Goal: Task Accomplishment & Management: Use online tool/utility

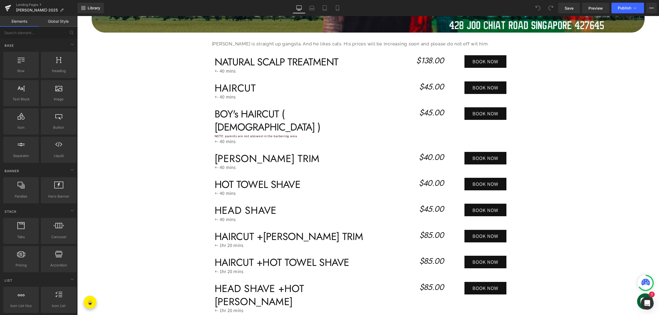
scroll to position [256, 0]
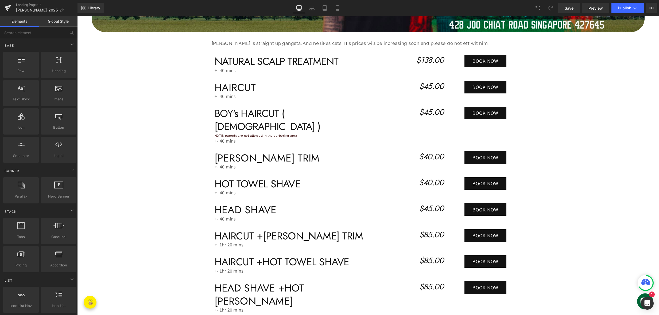
click at [427, 82] on icon "$45.00" at bounding box center [431, 85] width 25 height 11
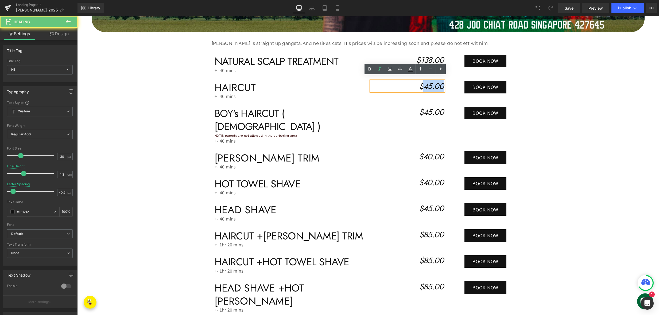
click at [426, 82] on icon "$45.00" at bounding box center [431, 85] width 25 height 11
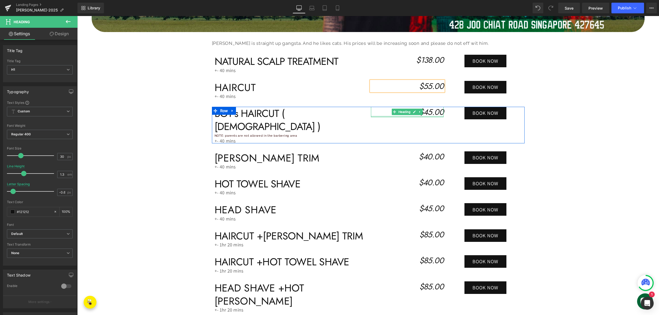
click at [428, 110] on icon "$45.00" at bounding box center [431, 111] width 25 height 11
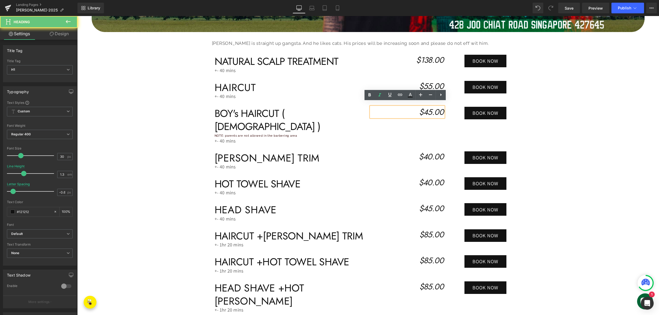
click at [428, 110] on icon "$45.00" at bounding box center [431, 111] width 25 height 11
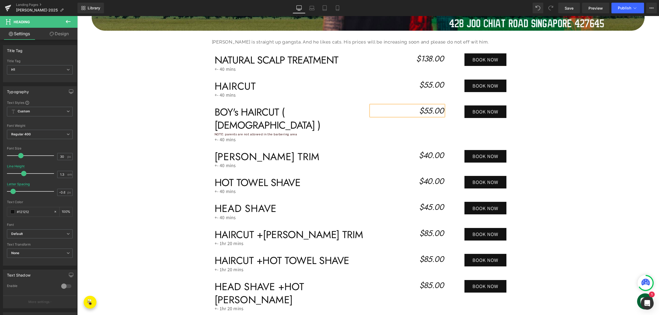
scroll to position [257, 0]
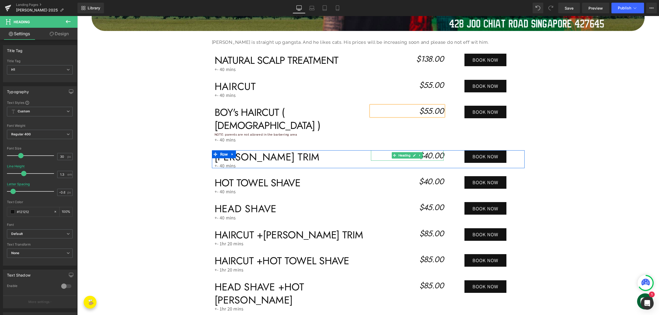
click at [431, 150] on icon "$40.00" at bounding box center [431, 155] width 25 height 11
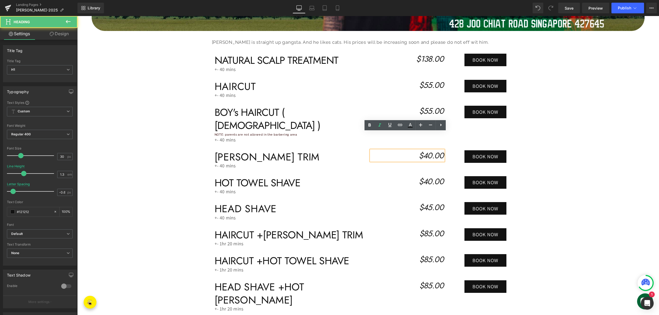
click at [429, 150] on icon "$40.00" at bounding box center [431, 155] width 25 height 11
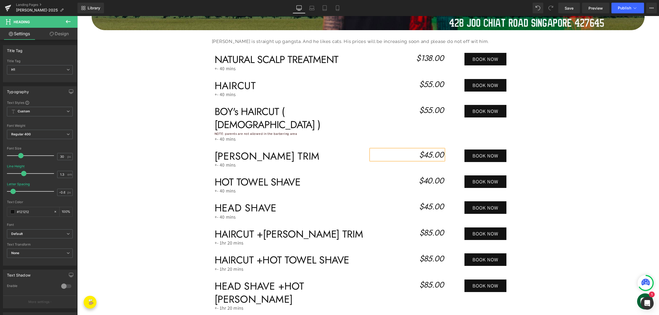
scroll to position [258, 0]
click at [430, 175] on icon "$40.00" at bounding box center [431, 180] width 25 height 11
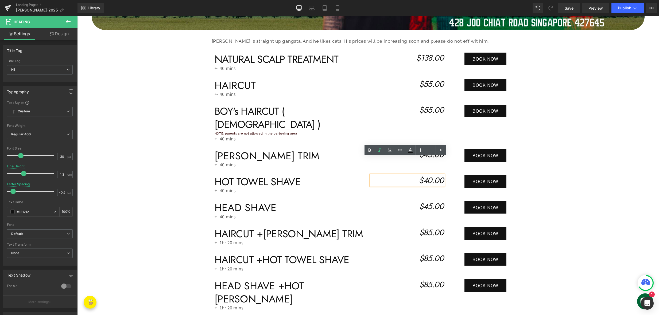
click at [428, 175] on icon "$40.00" at bounding box center [431, 180] width 25 height 11
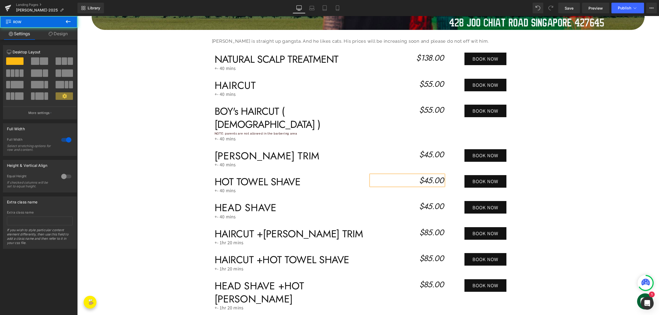
click at [155, 189] on div "Image Alvin is straight up gangsta. And he likes cats. His prices will be incre…" at bounding box center [368, 83] width 582 height 540
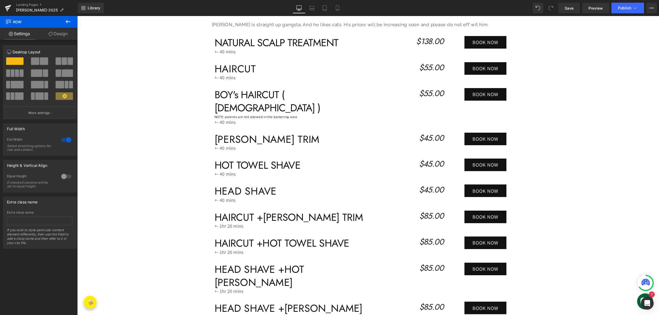
scroll to position [278, 0]
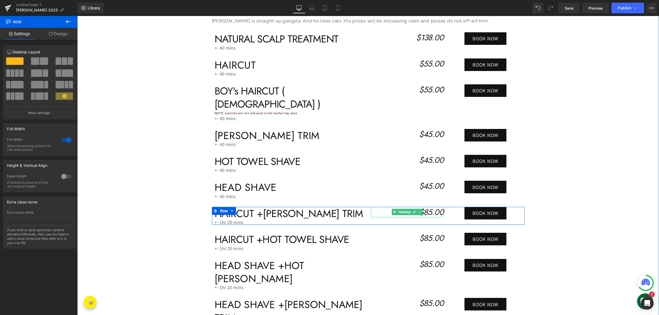
click at [431, 206] on icon "$85.00" at bounding box center [431, 211] width 24 height 11
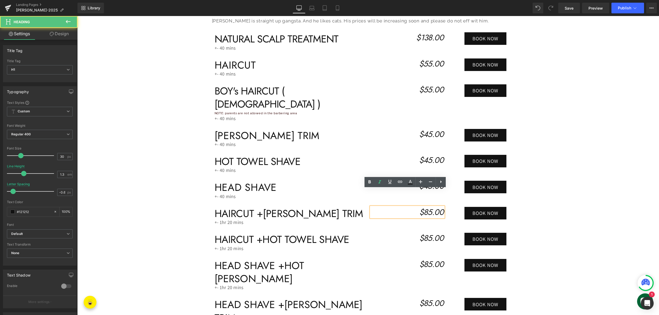
click at [430, 206] on icon "$85.00" at bounding box center [431, 211] width 24 height 11
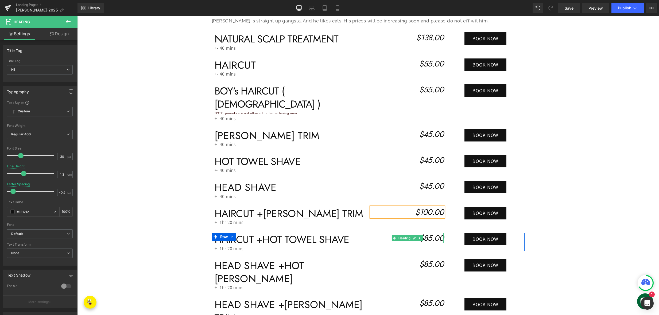
click at [429, 232] on icon "$85.00" at bounding box center [431, 237] width 24 height 11
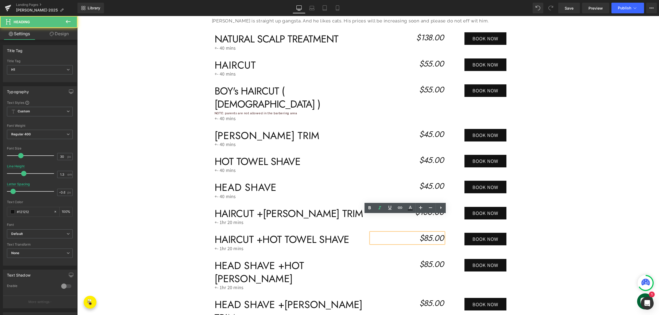
click at [430, 232] on icon "$85.00" at bounding box center [431, 237] width 24 height 11
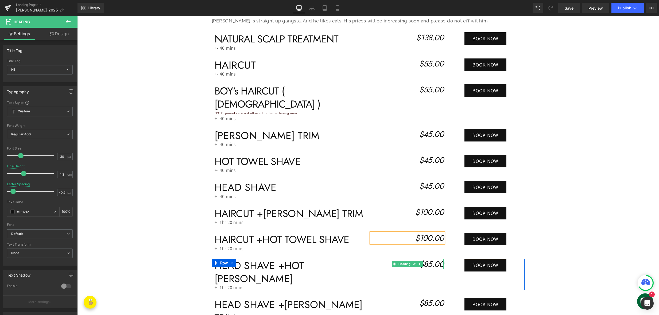
click at [423, 259] on icon "$85.00" at bounding box center [431, 264] width 24 height 11
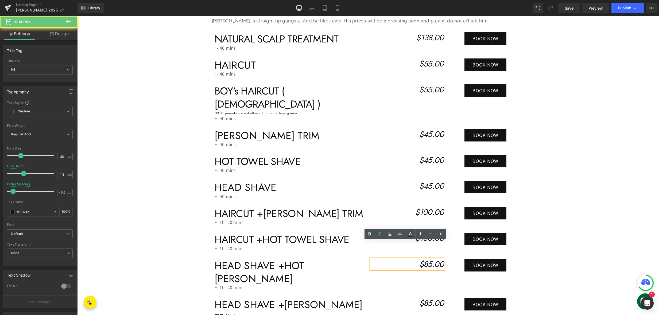
click at [430, 259] on icon "$85.00" at bounding box center [431, 264] width 24 height 11
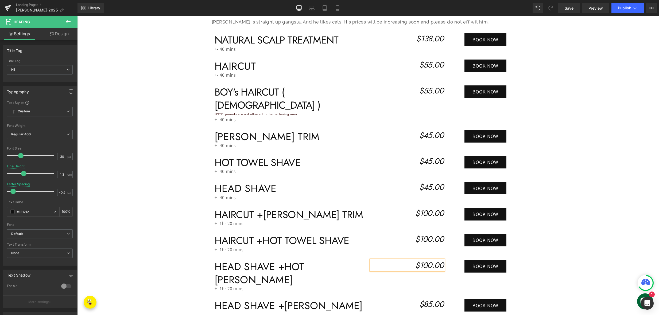
scroll to position [277, 0]
click at [430, 299] on icon "$85.00" at bounding box center [431, 304] width 24 height 11
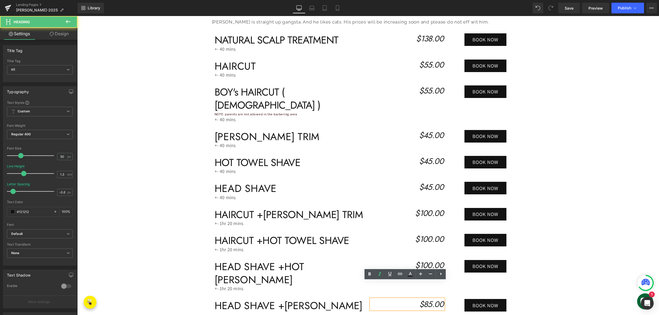
click at [426, 299] on icon "$85.00" at bounding box center [431, 304] width 24 height 11
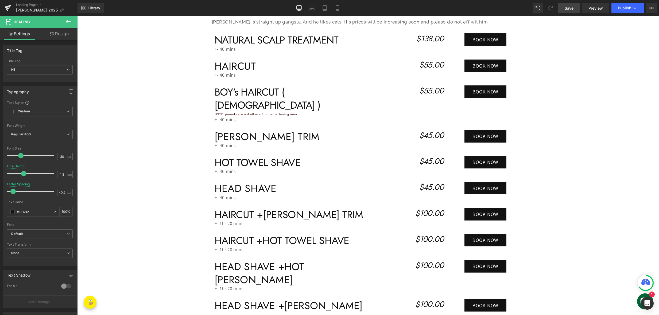
click at [568, 11] on span "Save" at bounding box center [568, 8] width 9 height 6
click at [624, 10] on button "Publish" at bounding box center [627, 8] width 33 height 11
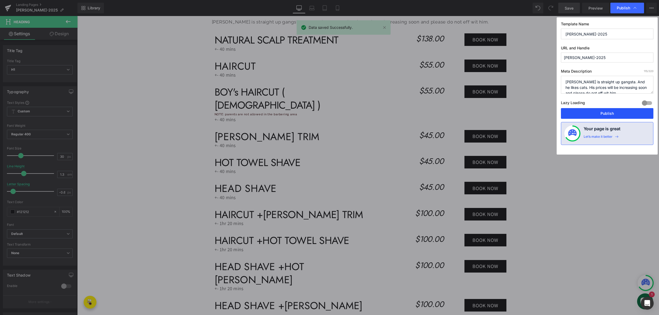
click at [600, 117] on button "Publish" at bounding box center [607, 113] width 92 height 11
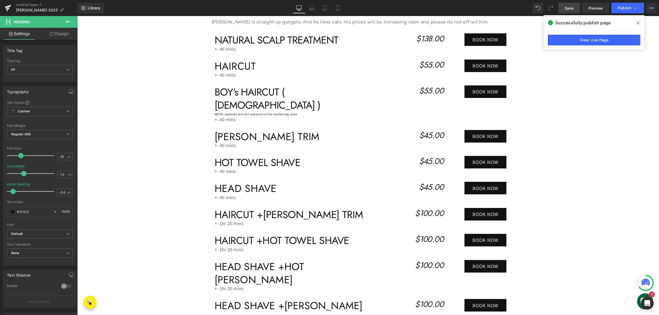
scroll to position [276, 0]
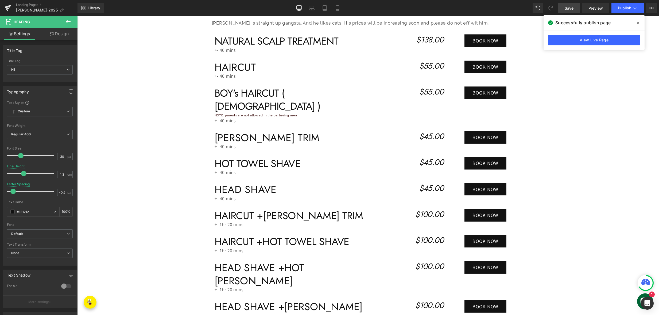
click at [569, 8] on span "Save" at bounding box center [568, 8] width 9 height 6
click at [637, 25] on icon at bounding box center [638, 23] width 3 height 4
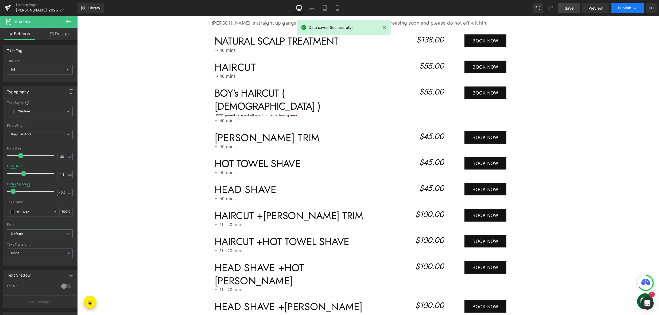
click at [621, 11] on button "Publish" at bounding box center [627, 8] width 33 height 11
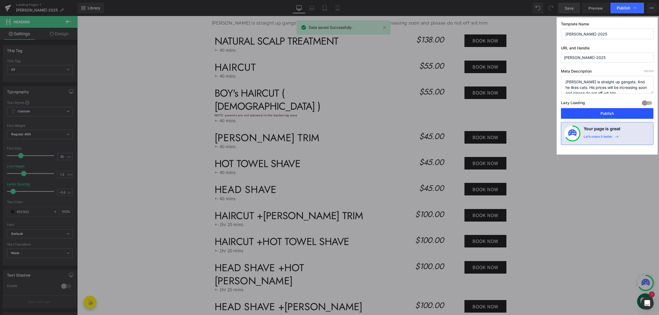
click at [597, 116] on button "Publish" at bounding box center [607, 113] width 92 height 11
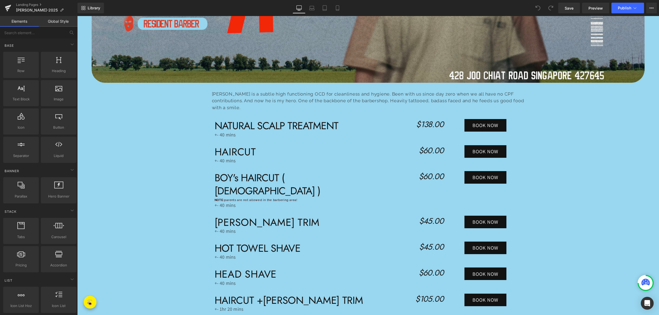
scroll to position [205, 0]
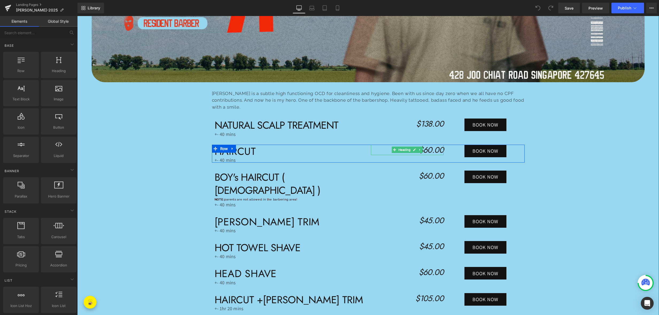
click at [431, 144] on icon "$60.00" at bounding box center [431, 149] width 25 height 11
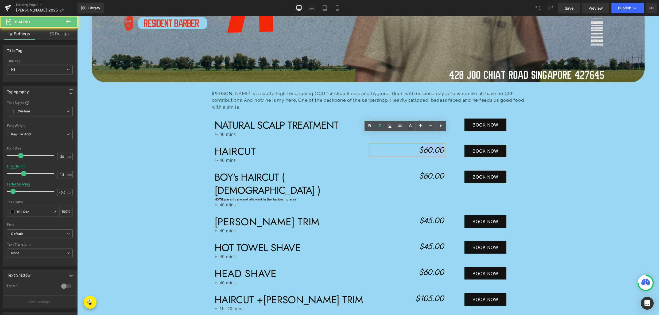
click at [431, 144] on icon "$60.00" at bounding box center [431, 149] width 25 height 11
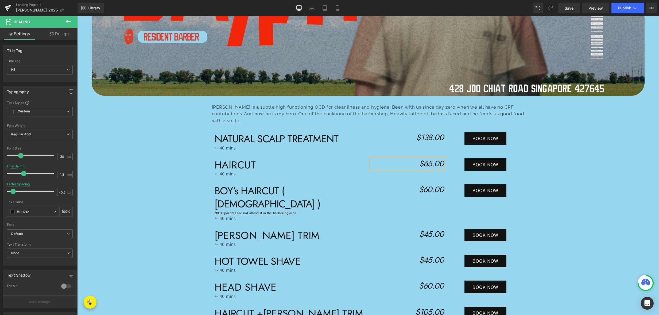
scroll to position [200, 0]
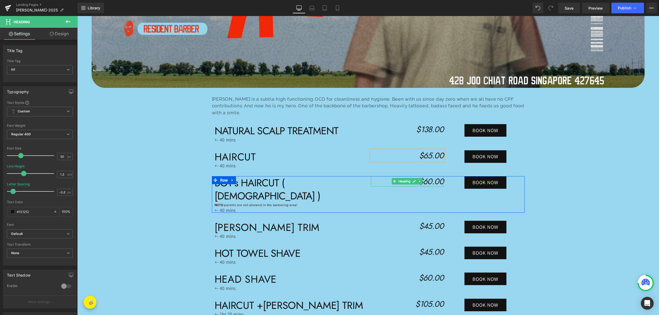
click at [426, 176] on icon "$60.00" at bounding box center [431, 181] width 25 height 11
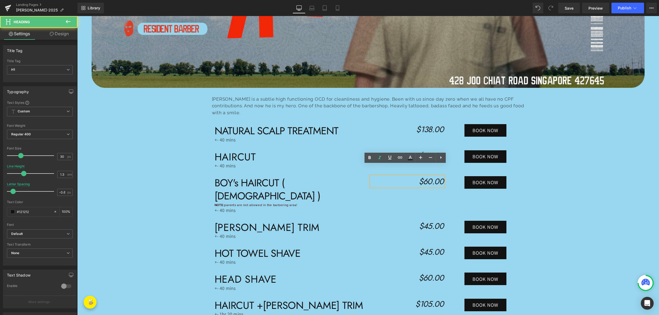
click at [427, 176] on icon "$60.00" at bounding box center [431, 181] width 25 height 11
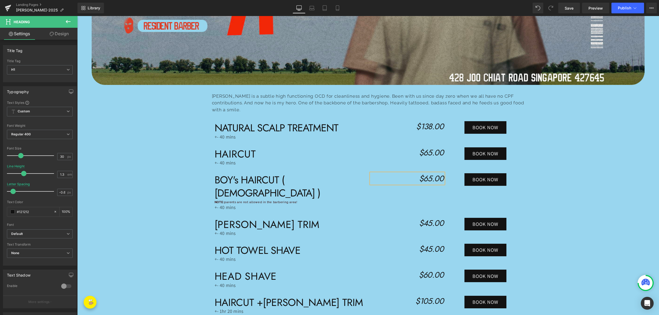
scroll to position [203, 0]
click at [430, 217] on icon "$45.00" at bounding box center [431, 222] width 25 height 11
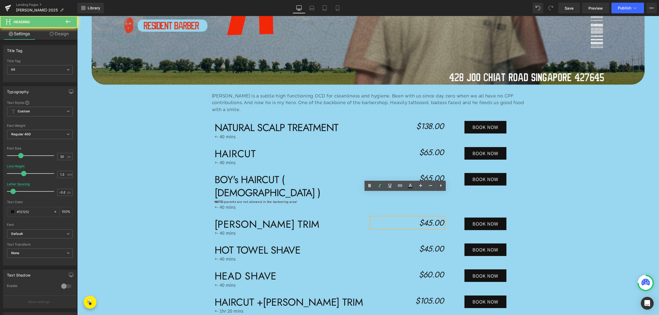
click at [430, 217] on icon "$45.00" at bounding box center [431, 222] width 25 height 11
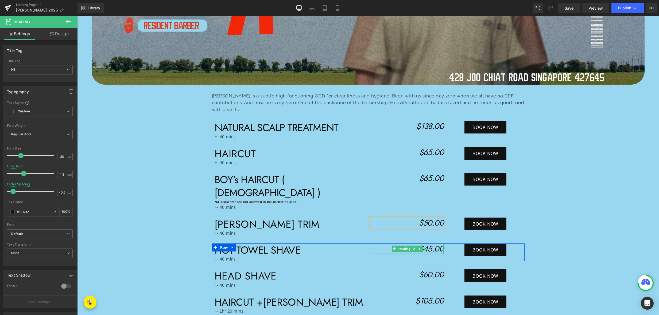
click at [432, 243] on icon "$45.00" at bounding box center [431, 248] width 25 height 11
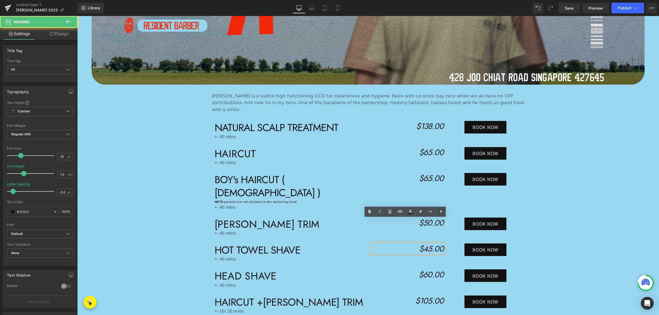
drag, startPoint x: 431, startPoint y: 225, endPoint x: 431, endPoint y: 241, distance: 16.6
click at [425, 243] on icon "$45.00" at bounding box center [431, 248] width 25 height 11
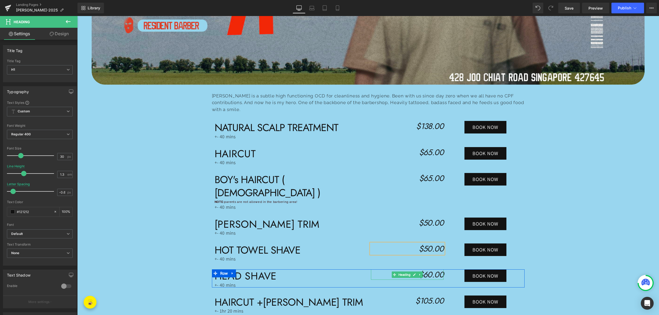
click at [426, 269] on icon "$60.00" at bounding box center [431, 274] width 25 height 11
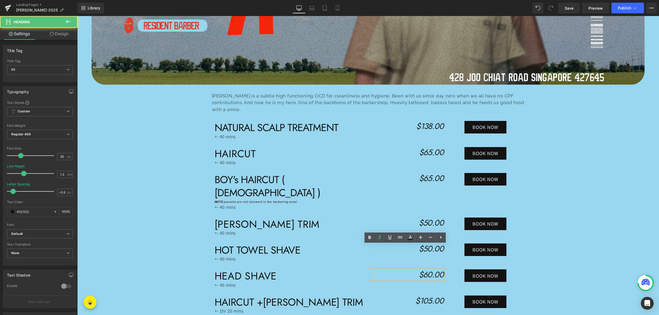
click at [426, 269] on icon "$60.00" at bounding box center [431, 274] width 25 height 11
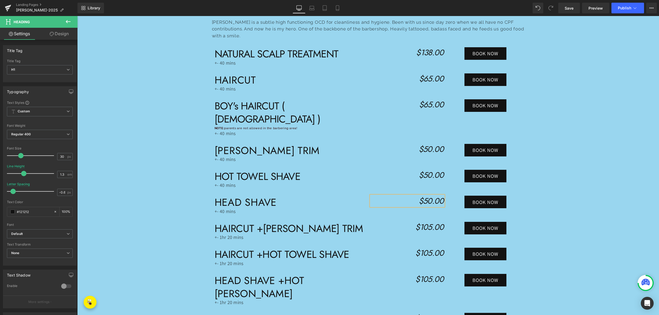
scroll to position [276, 0]
click at [424, 222] on icon "$105.00" at bounding box center [429, 227] width 28 height 11
click at [423, 222] on icon "$105.00" at bounding box center [429, 227] width 28 height 11
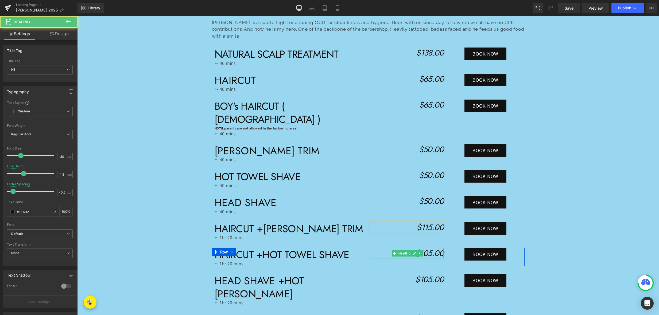
click at [422, 248] on icon "$105.00" at bounding box center [429, 253] width 28 height 11
click at [425, 248] on icon "$105.00" at bounding box center [429, 253] width 28 height 11
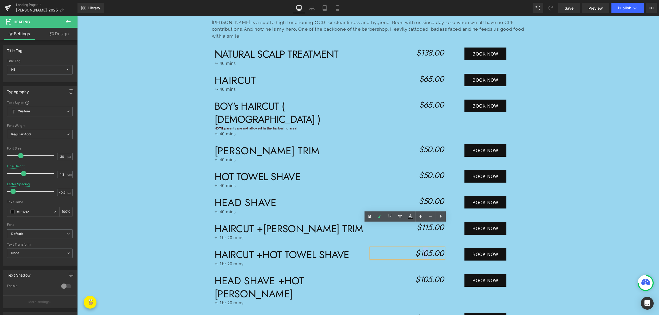
click at [424, 248] on icon "$105.00" at bounding box center [429, 253] width 28 height 11
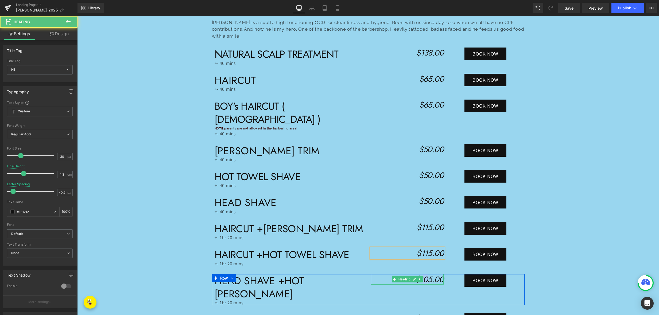
drag, startPoint x: 424, startPoint y: 254, endPoint x: 428, endPoint y: 254, distance: 4.5
click at [428, 274] on icon "$105.00" at bounding box center [429, 279] width 28 height 11
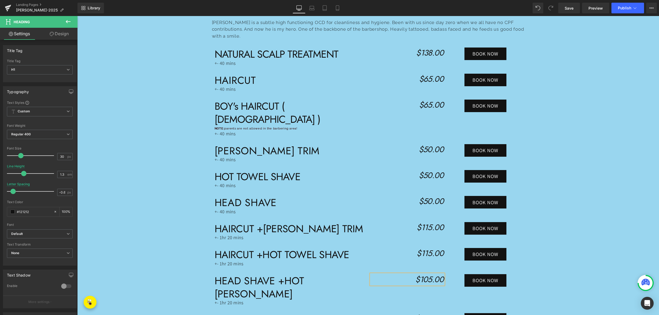
click at [424, 274] on icon "$105.00" at bounding box center [429, 279] width 28 height 11
click at [425, 274] on icon "$1105.00" at bounding box center [428, 279] width 32 height 11
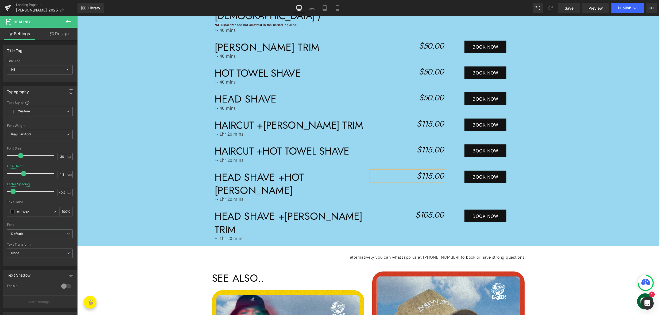
scroll to position [381, 0]
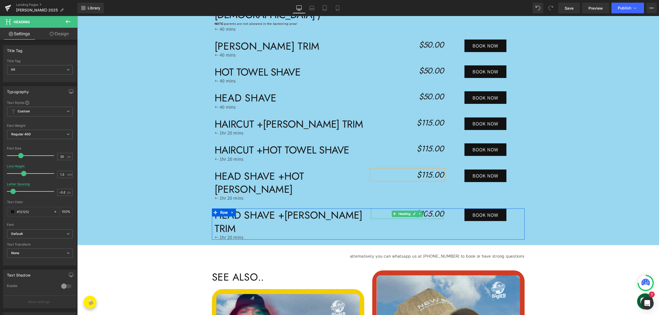
click at [428, 208] on icon "$105.00" at bounding box center [429, 213] width 28 height 11
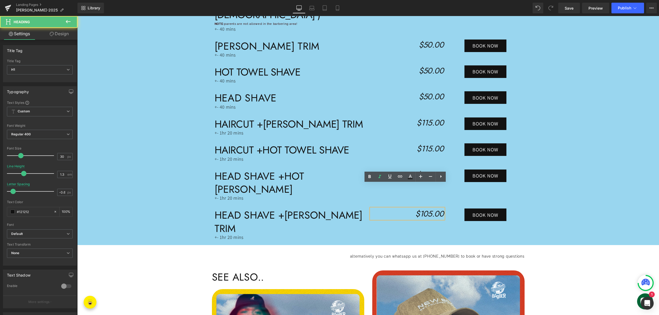
click at [428, 208] on icon "$105.00" at bounding box center [429, 213] width 28 height 11
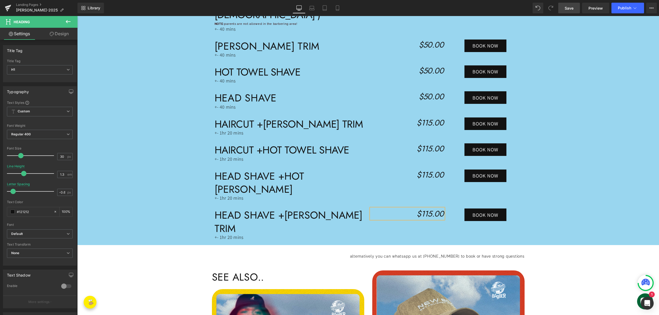
click at [573, 8] on span "Save" at bounding box center [568, 8] width 9 height 6
click at [578, 11] on link "Save" at bounding box center [569, 8] width 22 height 11
click at [620, 10] on span "Publish" at bounding box center [624, 8] width 13 height 4
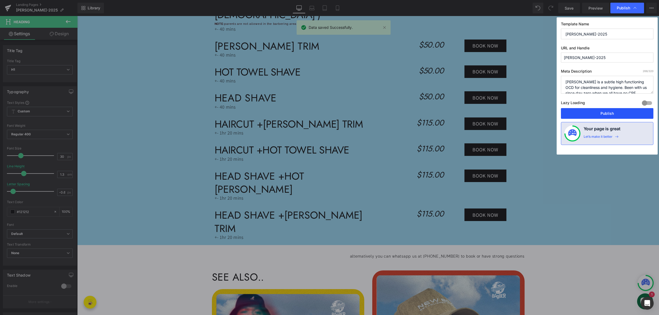
drag, startPoint x: 512, startPoint y: 97, endPoint x: 589, endPoint y: 113, distance: 78.8
click at [589, 113] on button "Publish" at bounding box center [607, 113] width 92 height 11
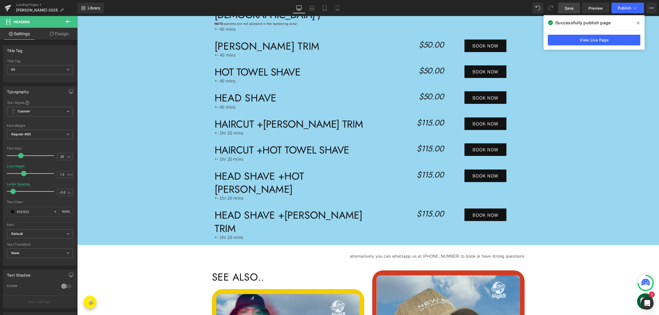
click at [574, 9] on link "Save" at bounding box center [569, 8] width 22 height 11
click at [615, 8] on button "Publish" at bounding box center [627, 8] width 33 height 11
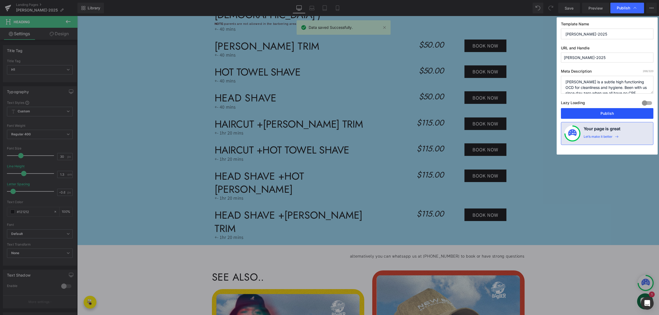
drag, startPoint x: 596, startPoint y: 113, endPoint x: 519, endPoint y: 97, distance: 78.8
click at [596, 113] on button "Publish" at bounding box center [607, 113] width 92 height 11
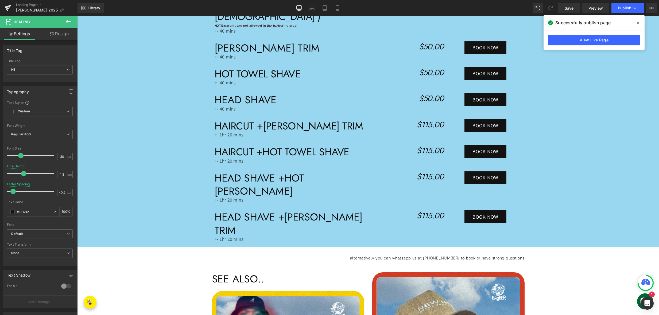
scroll to position [379, 0]
click at [32, 4] on link "Landing Pages" at bounding box center [46, 5] width 61 height 4
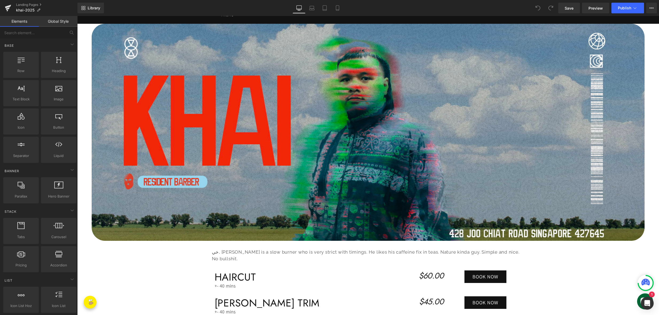
scroll to position [129, 0]
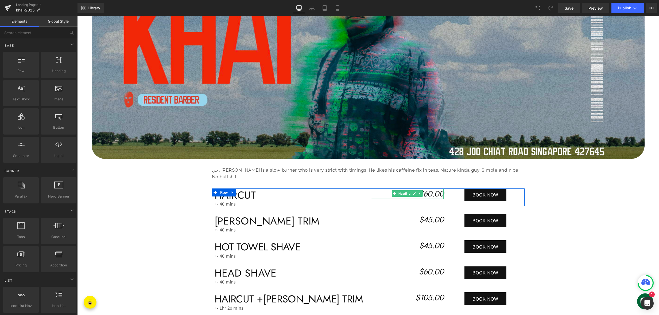
click at [430, 188] on icon "$60.00" at bounding box center [431, 193] width 25 height 11
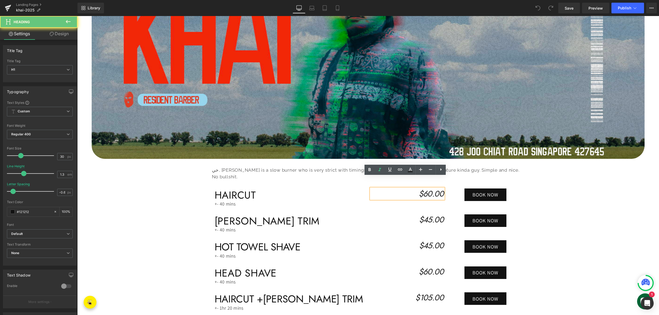
click at [430, 188] on icon "$60.00" at bounding box center [431, 193] width 25 height 11
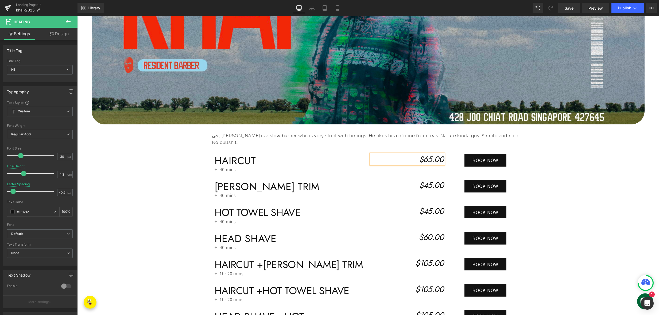
scroll to position [225, 0]
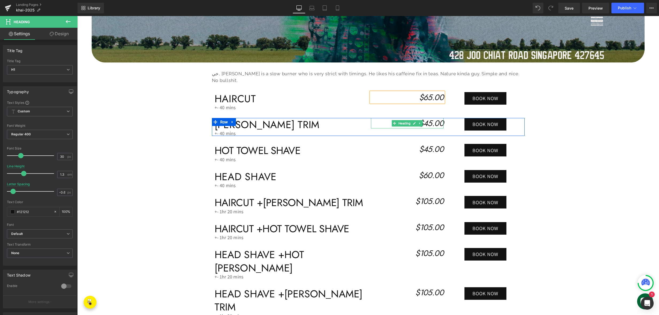
click at [430, 118] on icon "$45.00" at bounding box center [431, 123] width 25 height 11
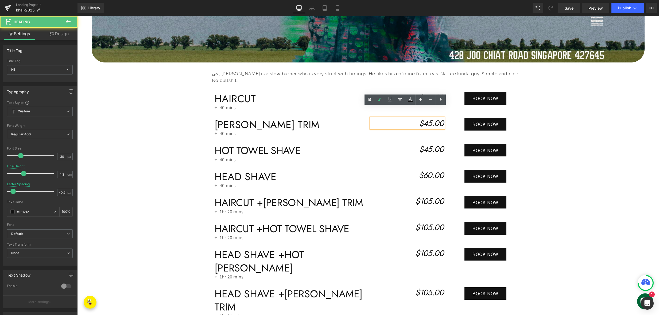
click at [431, 118] on icon "$45.00" at bounding box center [431, 123] width 25 height 11
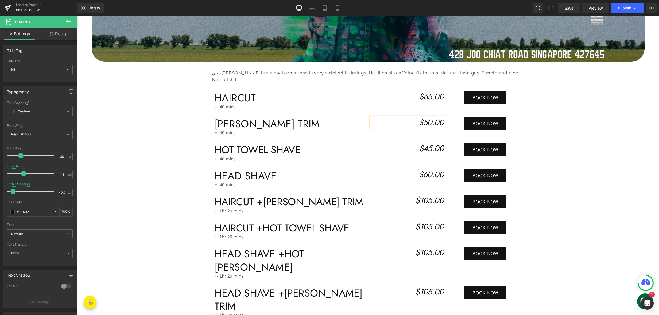
scroll to position [226, 0]
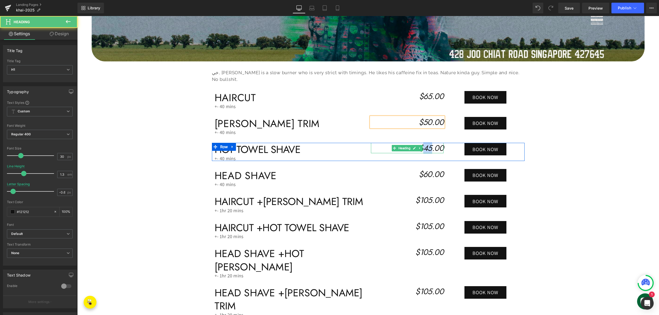
drag, startPoint x: 430, startPoint y: 138, endPoint x: 424, endPoint y: 137, distance: 6.0
click at [424, 142] on icon "$45.00" at bounding box center [431, 147] width 25 height 11
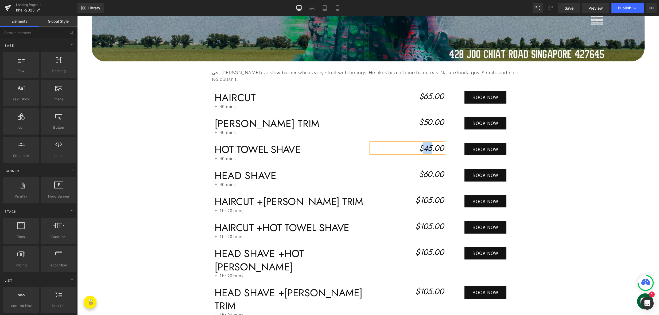
click at [426, 142] on icon "$45.00" at bounding box center [431, 147] width 25 height 11
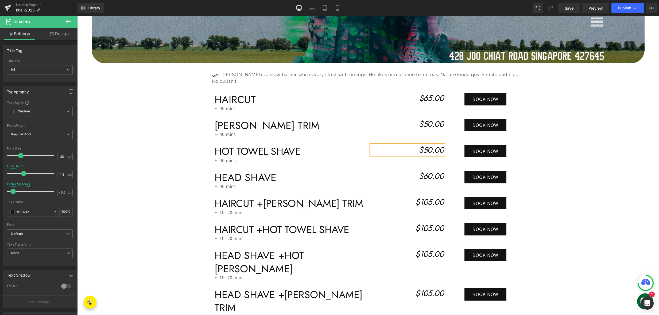
scroll to position [224, 0]
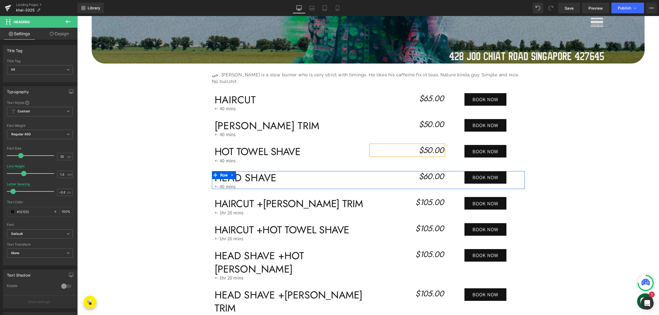
click at [430, 171] on icon "$60.00" at bounding box center [431, 176] width 25 height 11
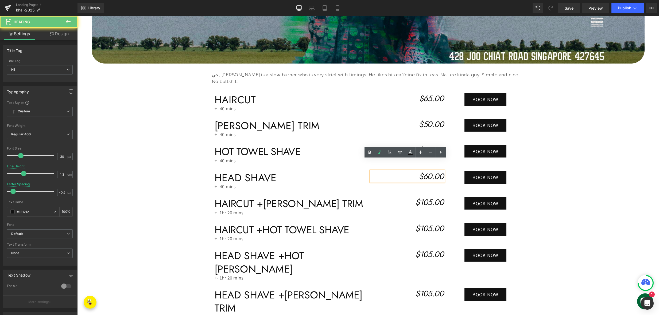
click at [431, 171] on icon "$60.00" at bounding box center [431, 176] width 25 height 11
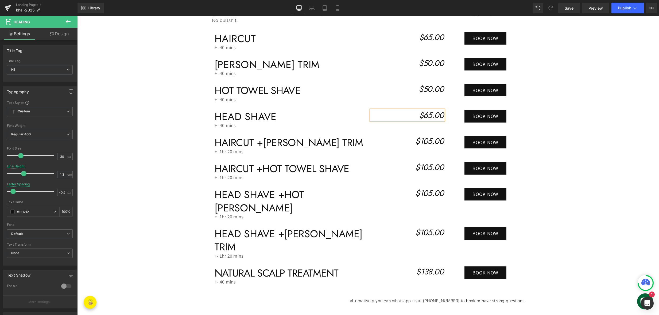
scroll to position [285, 0]
click at [426, 136] on icon "$105.00" at bounding box center [429, 141] width 28 height 11
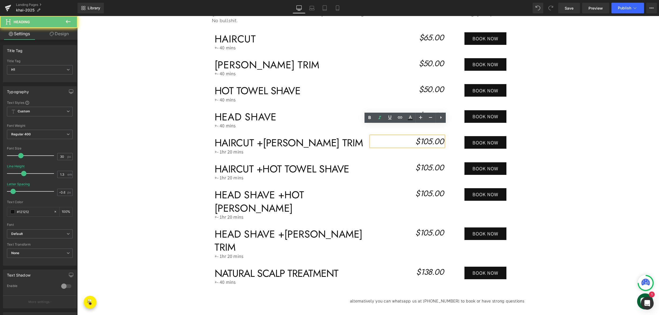
click at [427, 136] on icon "$105.00" at bounding box center [429, 141] width 28 height 11
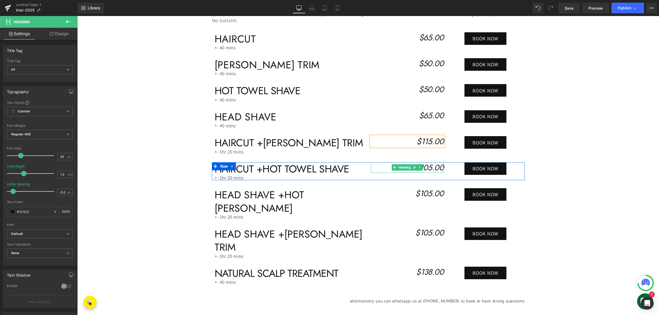
click at [428, 162] on icon "$105.00" at bounding box center [429, 167] width 28 height 11
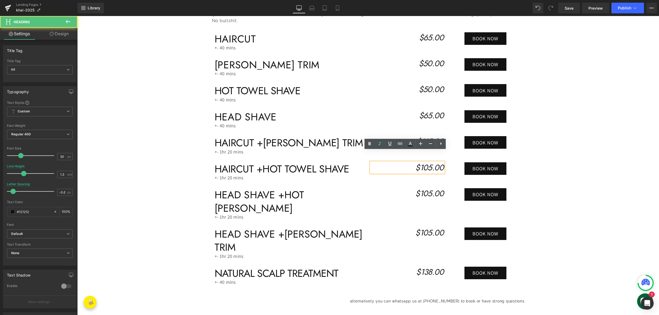
click at [427, 162] on icon "$105.00" at bounding box center [429, 167] width 28 height 11
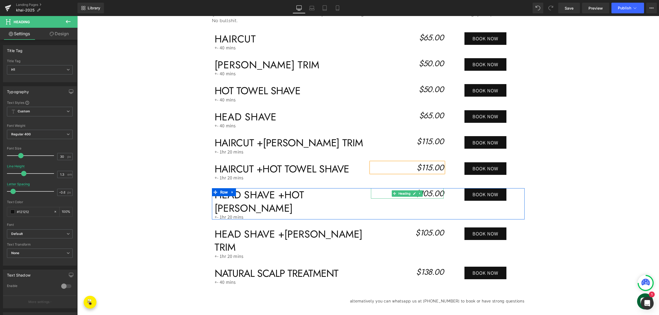
click at [427, 188] on icon "$105.00" at bounding box center [429, 193] width 28 height 11
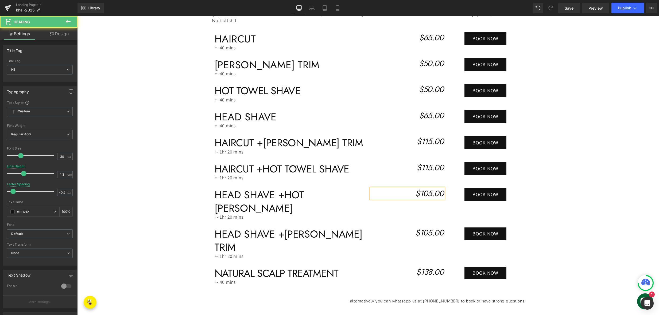
click at [426, 188] on icon "$105.00" at bounding box center [429, 193] width 28 height 11
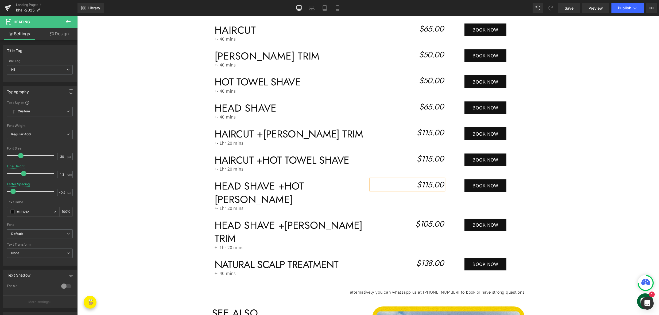
scroll to position [299, 0]
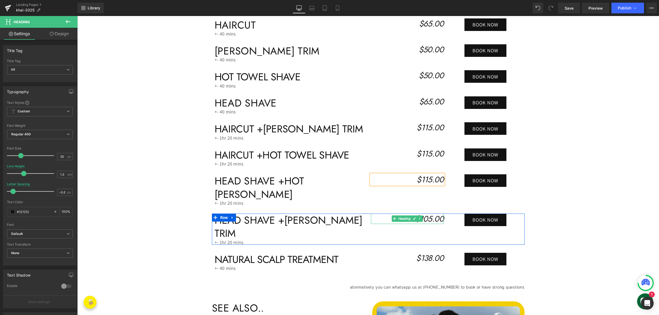
click at [427, 213] on icon "$105.00" at bounding box center [429, 218] width 28 height 11
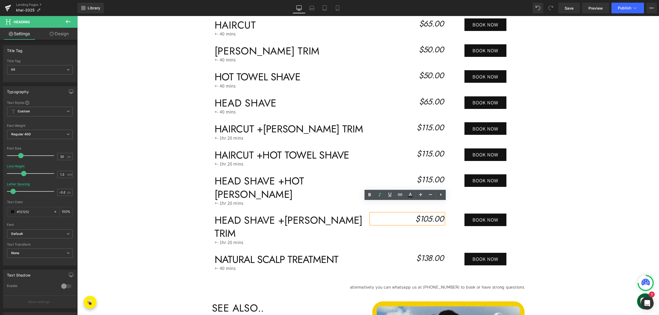
click at [425, 213] on icon "$105.00" at bounding box center [429, 218] width 28 height 11
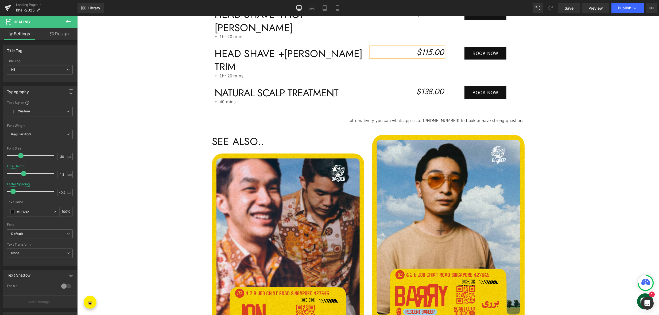
scroll to position [465, 0]
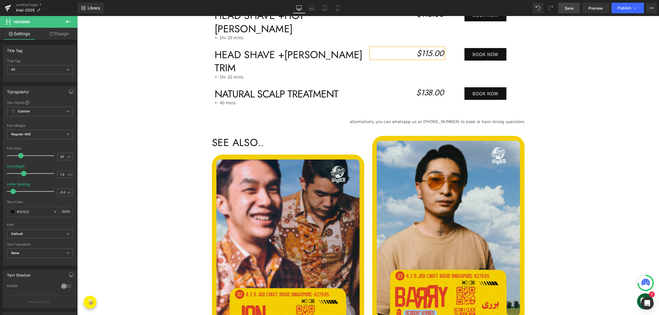
click at [566, 12] on link "Save" at bounding box center [569, 8] width 22 height 11
click at [624, 10] on span "Publish" at bounding box center [624, 8] width 13 height 4
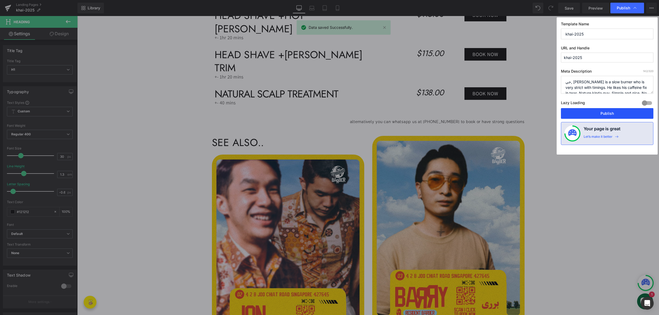
click at [609, 115] on button "Publish" at bounding box center [607, 113] width 92 height 11
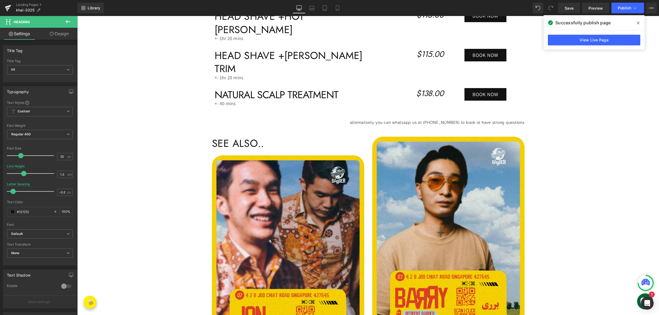
scroll to position [463, 0]
